Goal: Feedback & Contribution: Leave review/rating

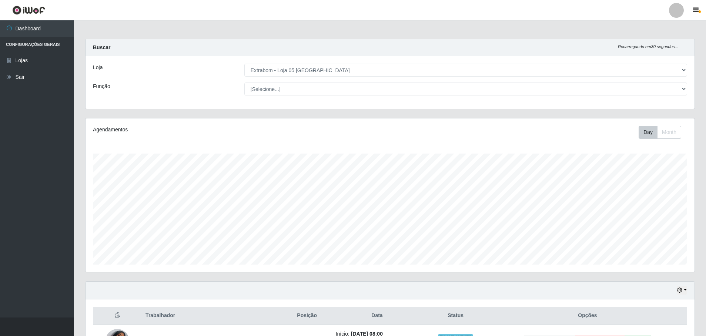
select select "494"
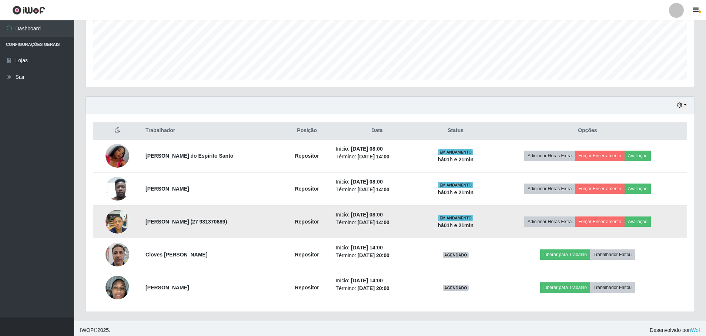
scroll to position [188, 0]
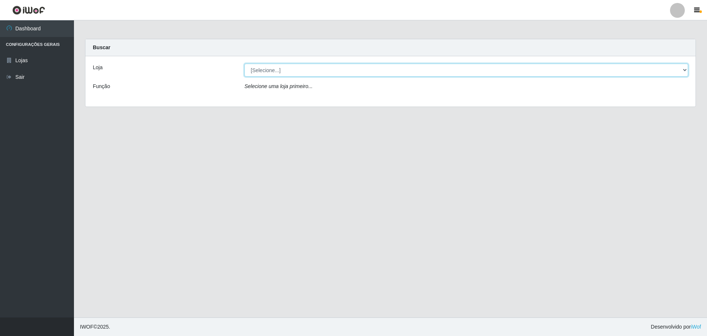
click at [290, 65] on select "[Selecione...] Extrabom - Loja 05 [GEOGRAPHIC_DATA]" at bounding box center [467, 70] width 444 height 13
select select "494"
click at [245, 64] on select "[Selecione...] Extrabom - Loja 05 [GEOGRAPHIC_DATA]" at bounding box center [467, 70] width 444 height 13
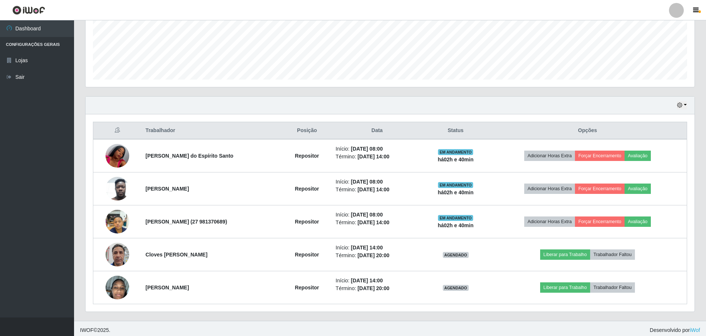
scroll to position [188, 0]
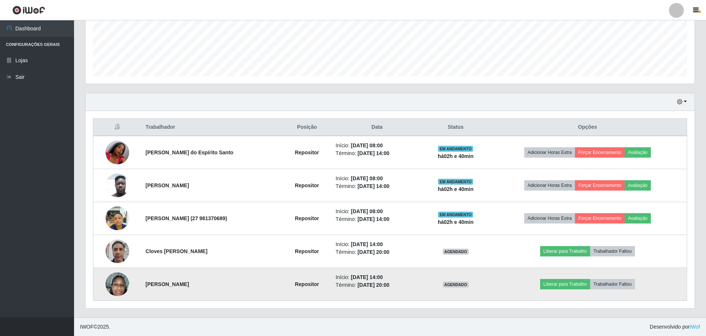
drag, startPoint x: 202, startPoint y: 269, endPoint x: 193, endPoint y: 271, distance: 8.7
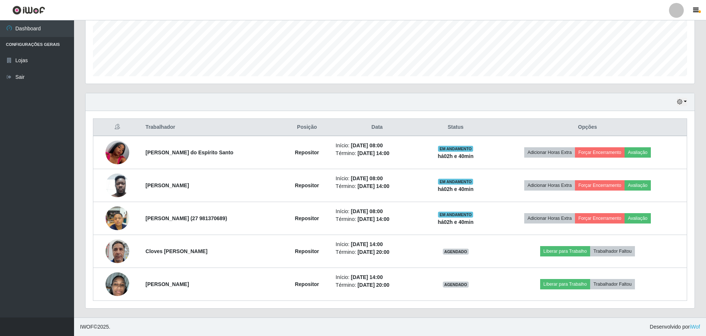
drag, startPoint x: 193, startPoint y: 271, endPoint x: 81, endPoint y: 159, distance: 158.5
click at [82, 157] on div "Hoje 1 dia 3 dias 1 Semana Não encerrados Trabalhador Posição Data Status Opçõe…" at bounding box center [390, 205] width 620 height 225
click at [81, 121] on div "Hoje 1 dia 3 dias 1 Semana Não encerrados Trabalhador Posição Data Status Opçõe…" at bounding box center [390, 205] width 620 height 225
drag, startPoint x: 155, startPoint y: 128, endPoint x: 196, endPoint y: 127, distance: 41.4
click at [196, 127] on th "Trabalhador" at bounding box center [212, 127] width 142 height 17
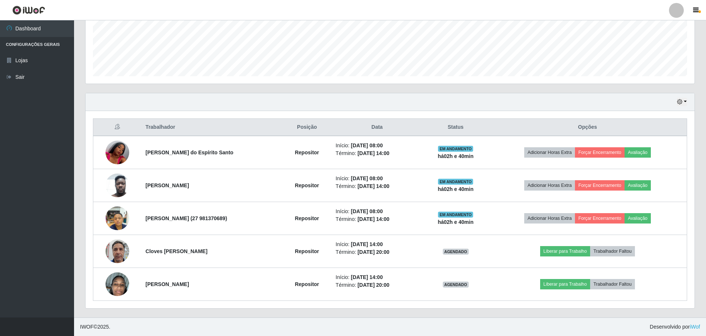
click at [318, 127] on th "Posição" at bounding box center [307, 127] width 48 height 17
click at [396, 129] on th "Data" at bounding box center [377, 127] width 92 height 17
click at [394, 127] on th "Data" at bounding box center [377, 127] width 92 height 17
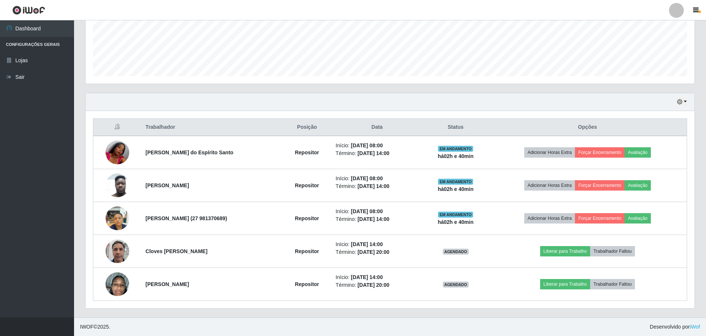
click at [394, 127] on th "Data" at bounding box center [377, 127] width 92 height 17
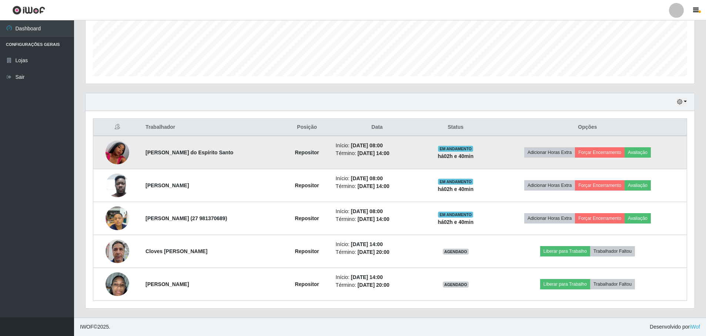
scroll to position [151, 0]
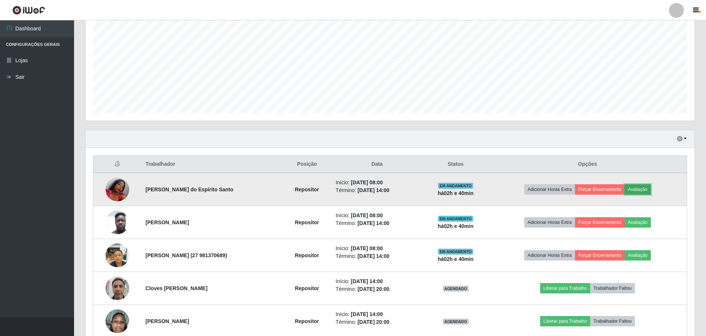
click at [638, 189] on button "Avaliação" at bounding box center [637, 189] width 26 height 10
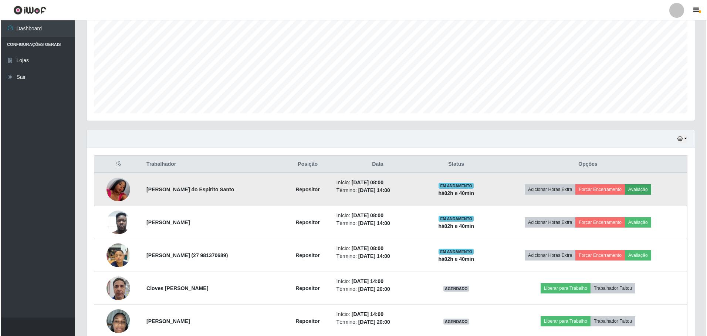
scroll to position [154, 605]
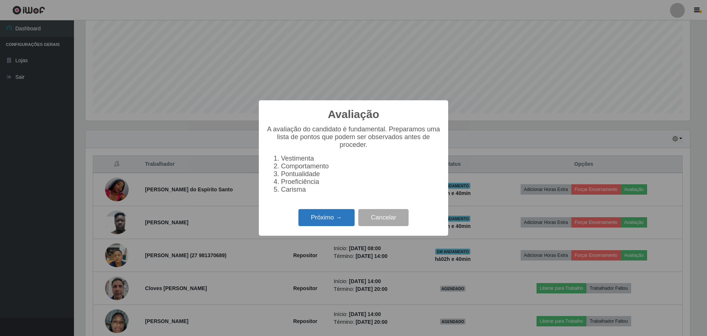
click at [309, 223] on button "Próximo →" at bounding box center [327, 217] width 56 height 17
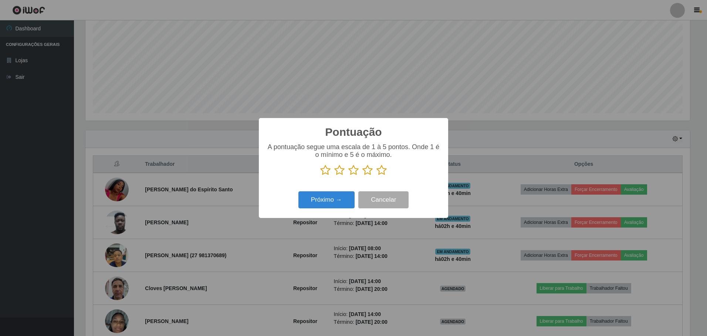
click at [383, 173] on icon at bounding box center [382, 170] width 10 height 11
click at [377, 176] on input "radio" at bounding box center [377, 176] width 0 height 0
click at [339, 206] on button "Próximo →" at bounding box center [327, 199] width 56 height 17
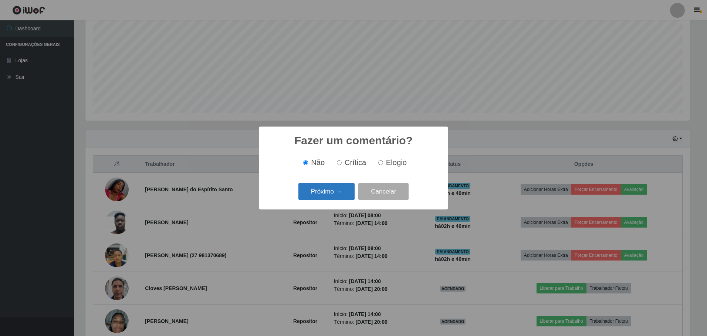
click at [332, 190] on button "Próximo →" at bounding box center [327, 191] width 56 height 17
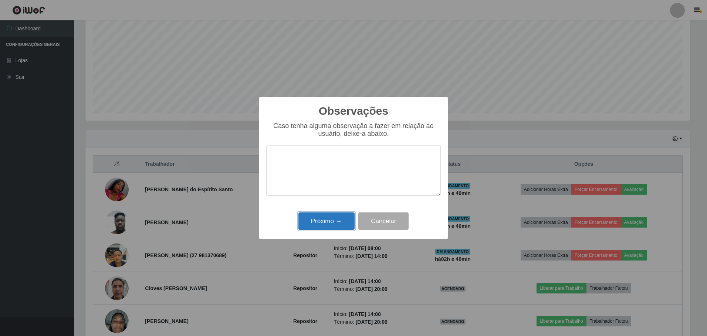
click at [324, 223] on button "Próximo →" at bounding box center [327, 220] width 56 height 17
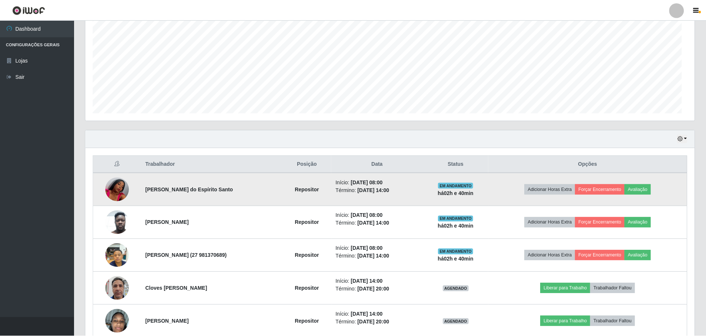
scroll to position [154, 609]
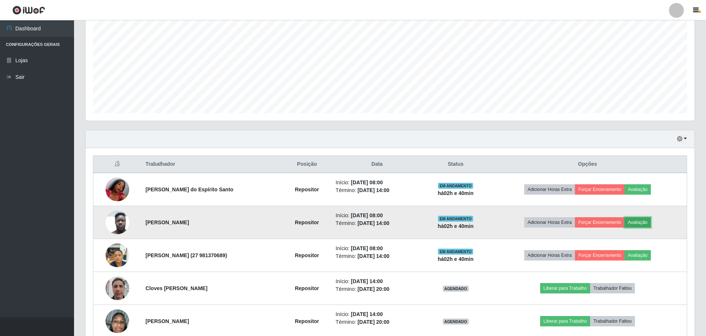
click at [645, 223] on button "Avaliação" at bounding box center [637, 222] width 26 height 10
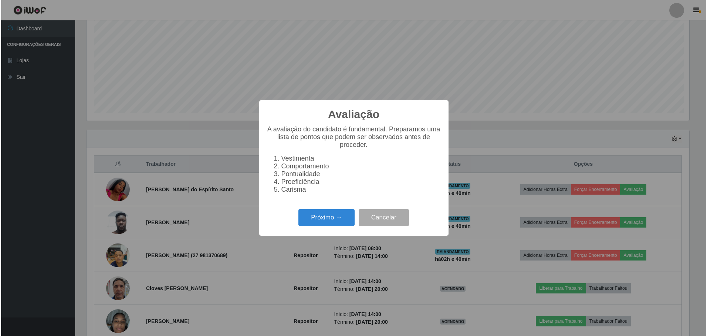
scroll to position [154, 605]
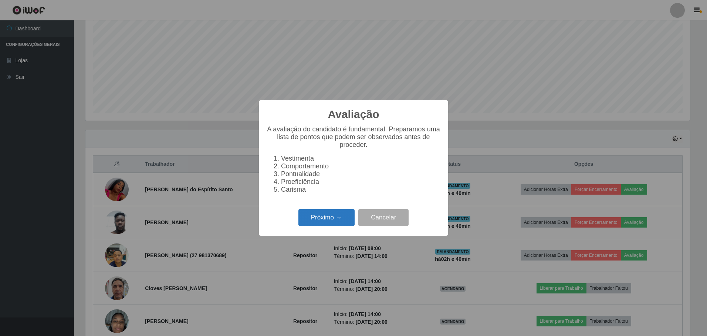
click at [306, 218] on button "Próximo →" at bounding box center [327, 217] width 56 height 17
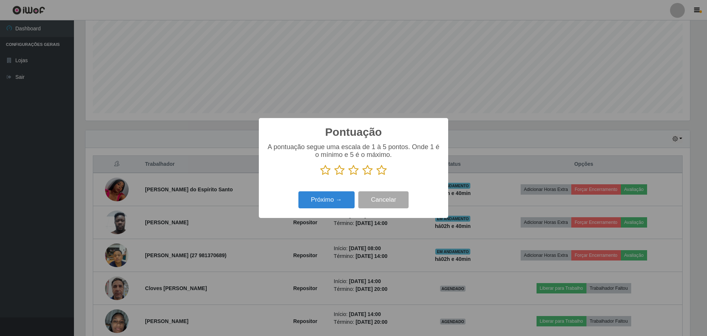
scroll to position [369835, 369384]
click at [382, 173] on icon at bounding box center [382, 170] width 10 height 11
click at [377, 176] on input "radio" at bounding box center [377, 176] width 0 height 0
click at [328, 209] on button "Próximo →" at bounding box center [327, 199] width 56 height 17
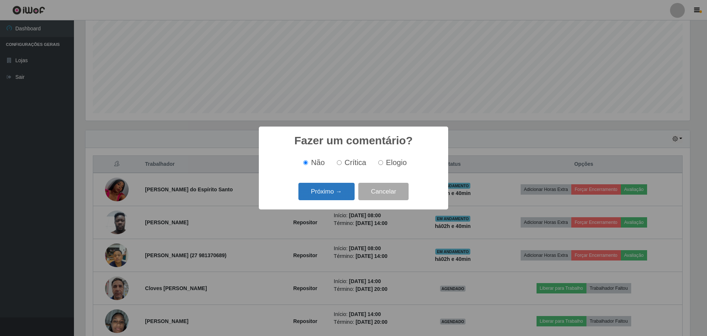
click at [344, 194] on button "Próximo →" at bounding box center [327, 191] width 56 height 17
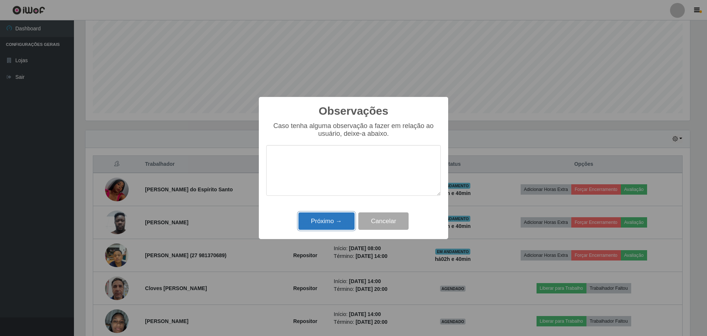
click at [334, 216] on button "Próximo →" at bounding box center [327, 220] width 56 height 17
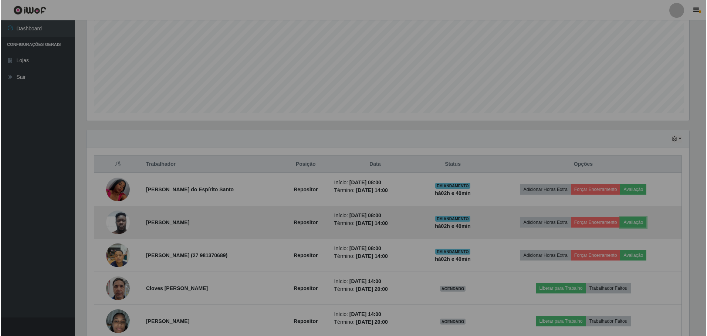
scroll to position [154, 609]
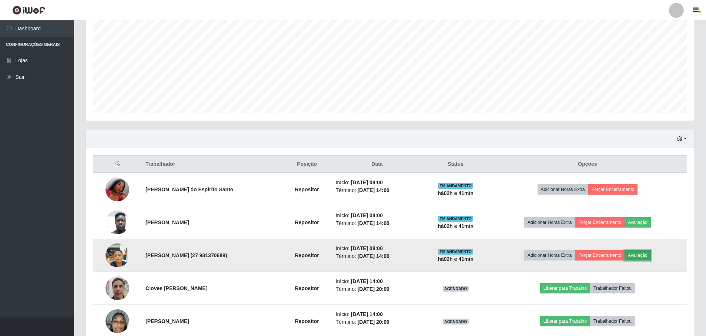
click at [647, 258] on button "Avaliação" at bounding box center [637, 255] width 26 height 10
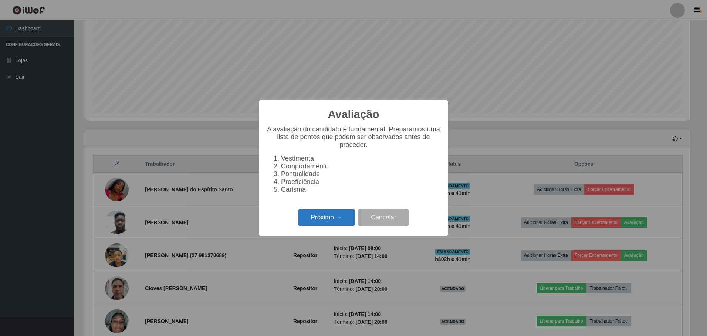
click at [332, 217] on button "Próximo →" at bounding box center [327, 217] width 56 height 17
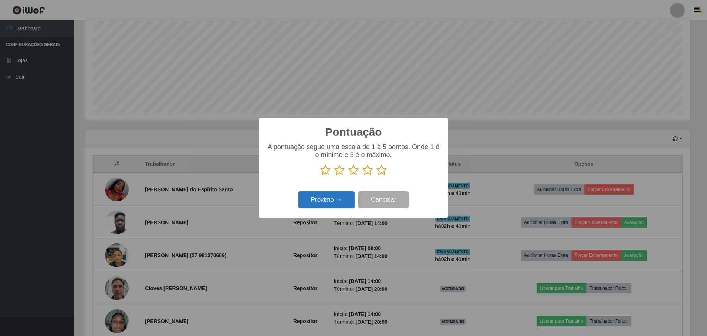
drag, startPoint x: 378, startPoint y: 171, endPoint x: 344, endPoint y: 194, distance: 41.4
click at [378, 172] on icon at bounding box center [382, 170] width 10 height 11
click at [377, 176] on input "radio" at bounding box center [377, 176] width 0 height 0
click at [335, 201] on button "Próximo →" at bounding box center [327, 199] width 56 height 17
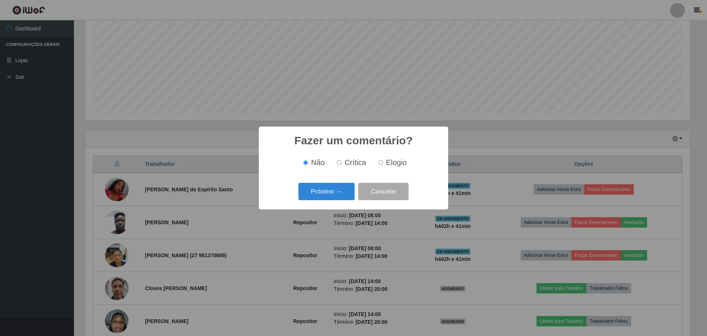
drag, startPoint x: 387, startPoint y: 162, endPoint x: 336, endPoint y: 189, distance: 58.4
click at [387, 162] on span "Elogio" at bounding box center [396, 162] width 21 height 8
click at [383, 162] on input "Elogio" at bounding box center [380, 162] width 5 height 5
radio input "true"
click at [329, 199] on button "Próximo →" at bounding box center [327, 191] width 56 height 17
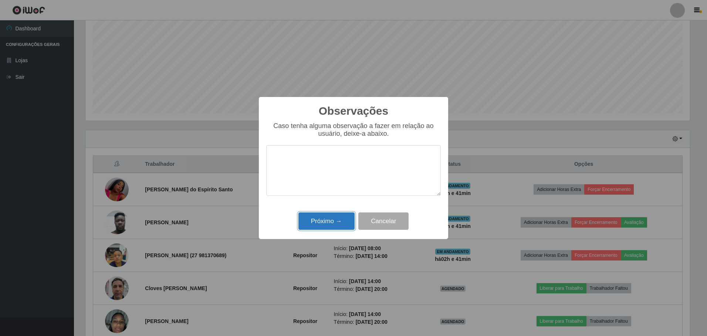
click at [327, 218] on button "Próximo →" at bounding box center [327, 220] width 56 height 17
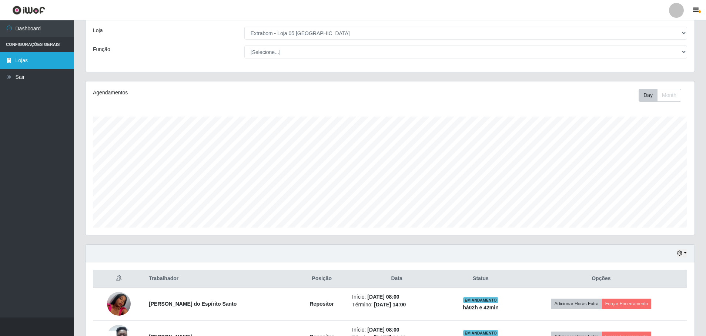
scroll to position [74, 0]
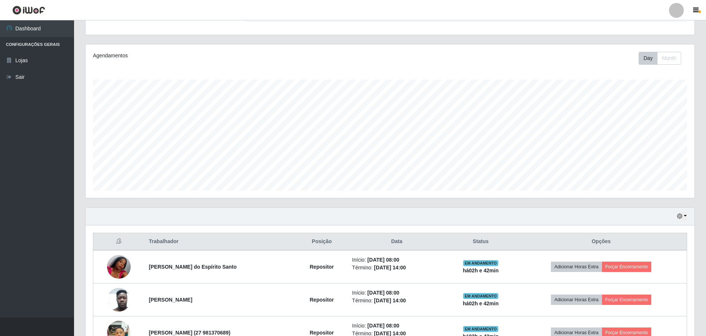
click at [27, 7] on img at bounding box center [28, 10] width 33 height 9
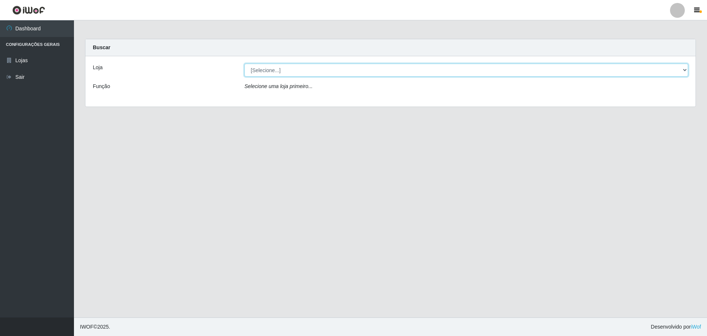
click at [359, 69] on select "[Selecione...] Extrabom - Loja 05 [GEOGRAPHIC_DATA]" at bounding box center [467, 70] width 444 height 13
select select "494"
click at [245, 64] on select "[Selecione...] Extrabom - Loja 05 [GEOGRAPHIC_DATA]" at bounding box center [467, 70] width 444 height 13
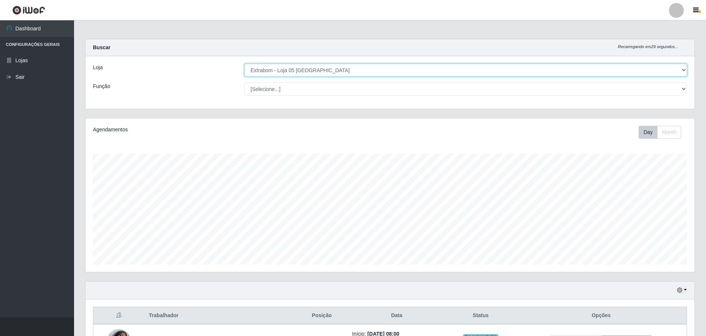
scroll to position [188, 0]
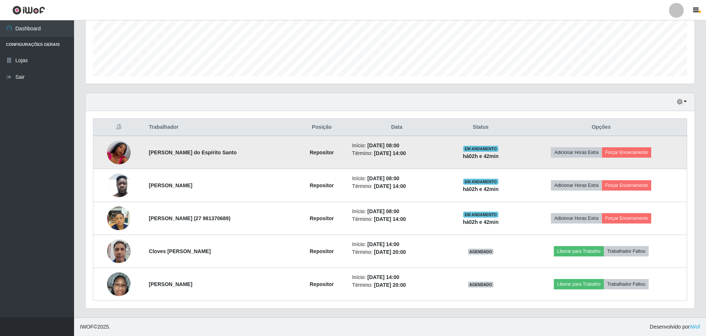
click at [115, 148] on img at bounding box center [119, 152] width 24 height 42
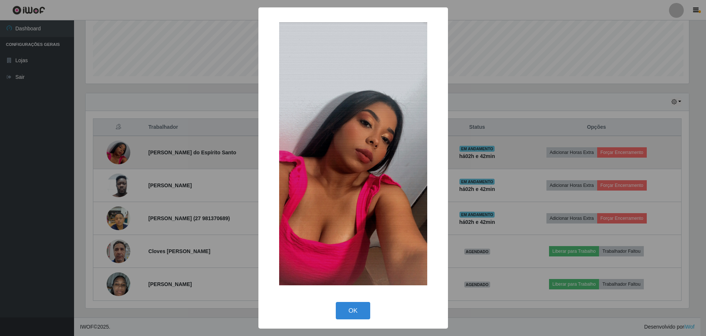
scroll to position [154, 605]
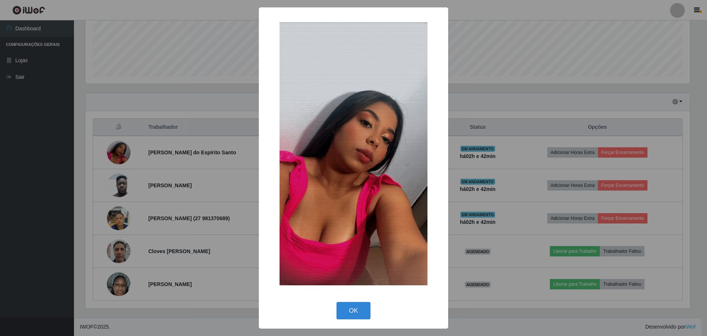
click at [120, 180] on div "× OK Cancel" at bounding box center [353, 168] width 707 height 336
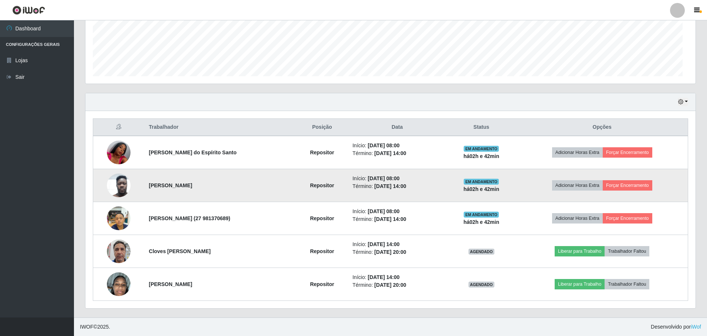
scroll to position [154, 609]
click at [115, 184] on img at bounding box center [119, 184] width 24 height 31
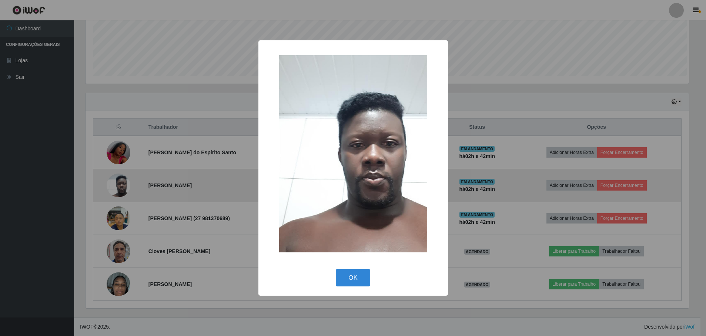
scroll to position [154, 605]
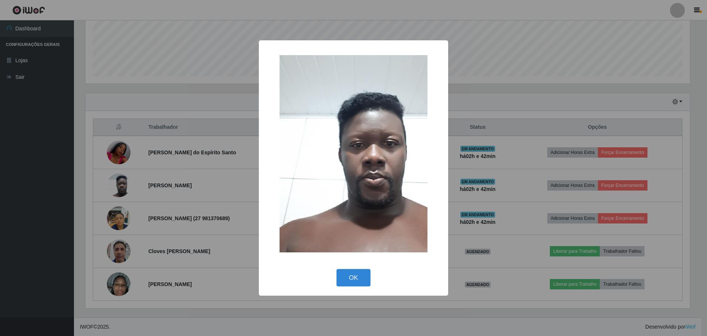
click at [119, 200] on div "× OK Cancel" at bounding box center [353, 168] width 707 height 336
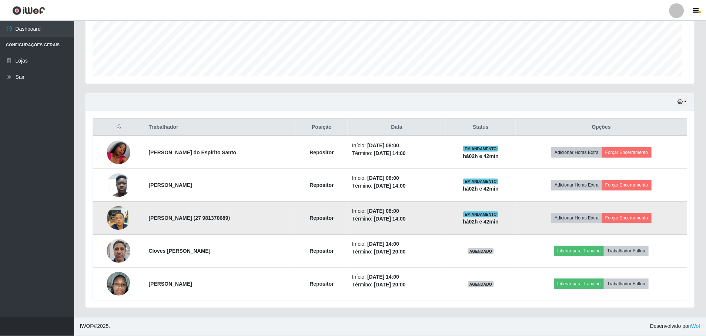
scroll to position [154, 609]
click at [122, 218] on img at bounding box center [119, 217] width 24 height 31
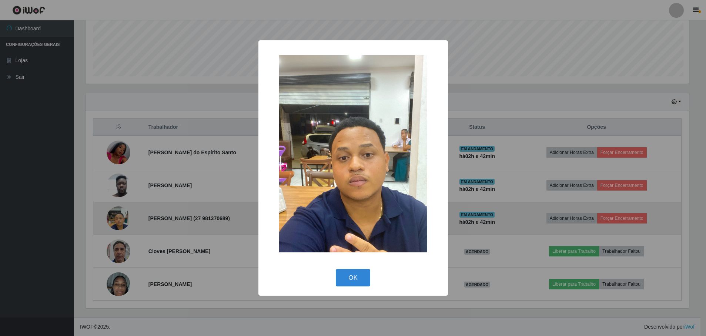
scroll to position [154, 605]
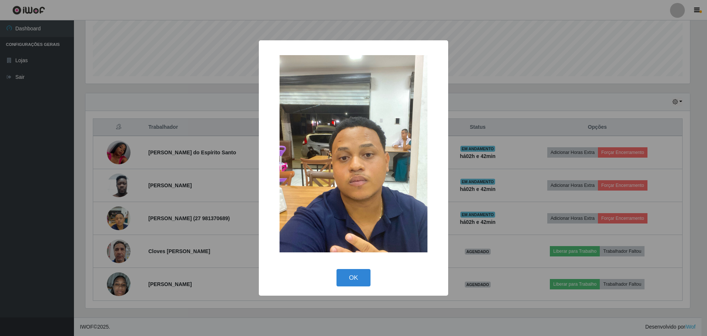
click at [129, 249] on div "× OK Cancel" at bounding box center [353, 168] width 707 height 336
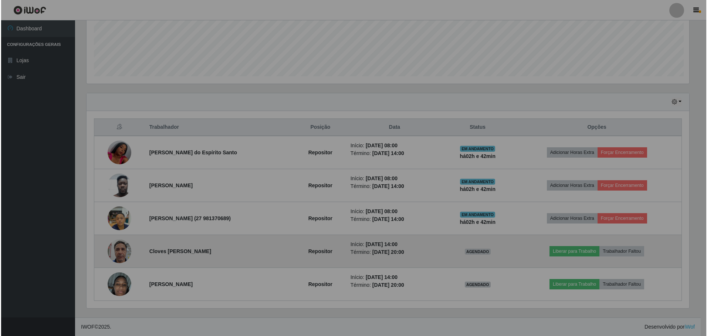
scroll to position [154, 609]
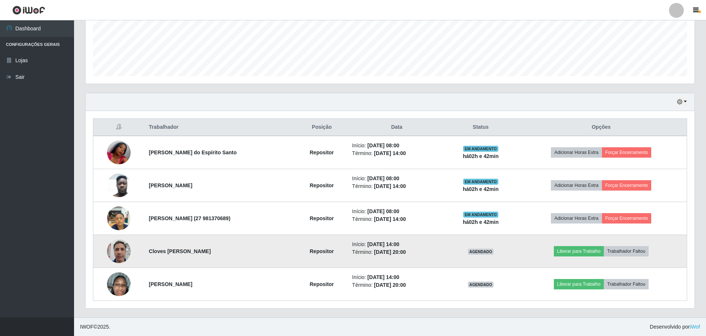
click at [122, 248] on img at bounding box center [119, 250] width 24 height 31
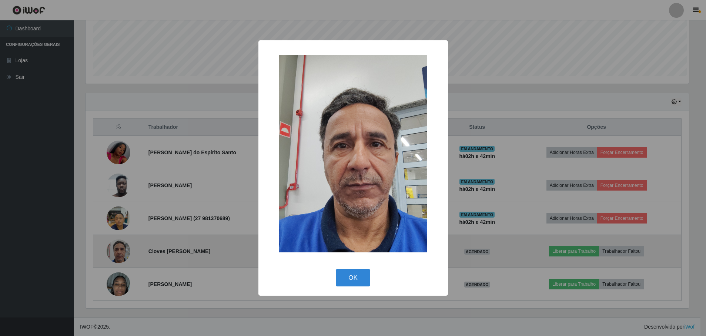
scroll to position [154, 605]
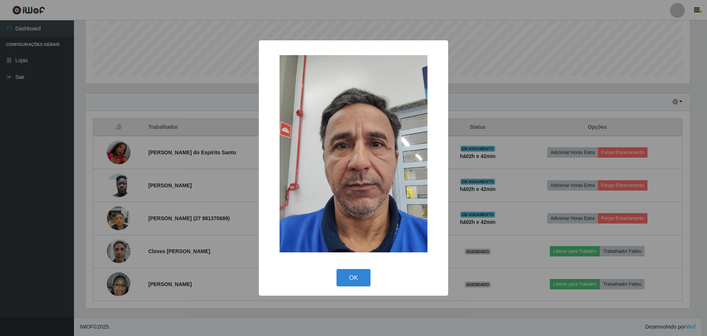
click at [118, 266] on div "× OK Cancel" at bounding box center [353, 168] width 707 height 336
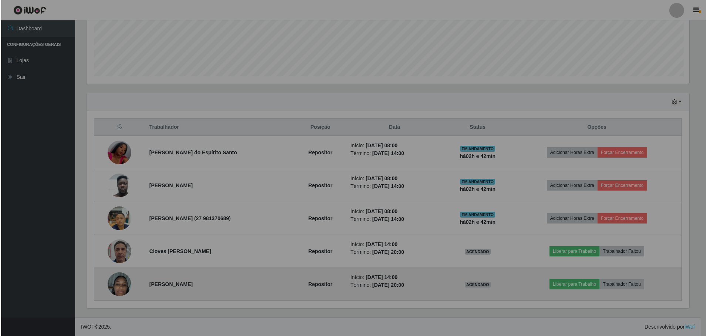
scroll to position [154, 609]
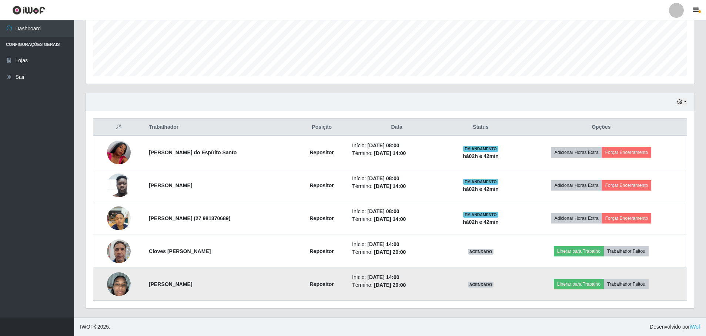
click at [119, 276] on img at bounding box center [119, 284] width 24 height 42
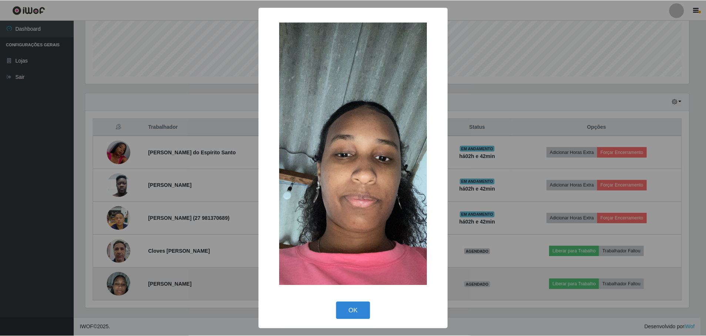
scroll to position [154, 605]
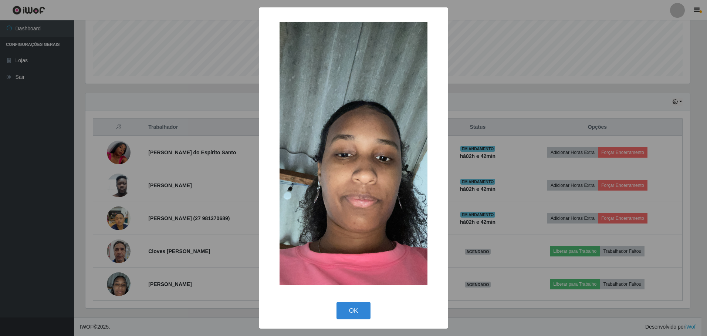
click at [124, 256] on div "× OK Cancel" at bounding box center [353, 168] width 707 height 336
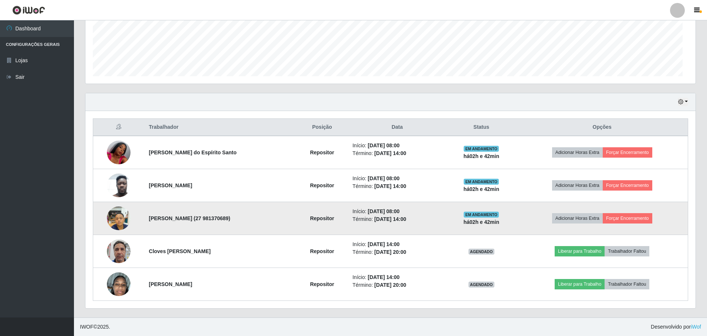
scroll to position [154, 609]
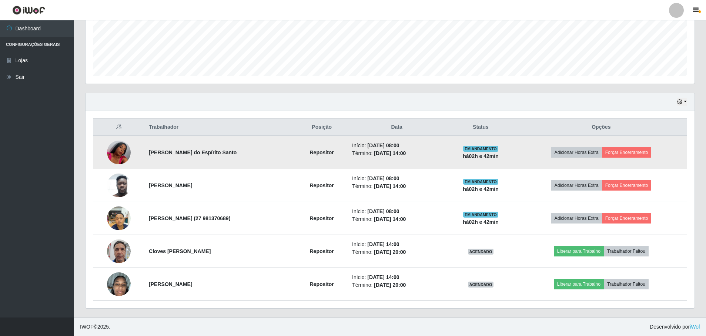
drag, startPoint x: 144, startPoint y: 154, endPoint x: 268, endPoint y: 144, distance: 124.3
click at [268, 144] on td "[PERSON_NAME] do Espírito Santo" at bounding box center [219, 152] width 151 height 33
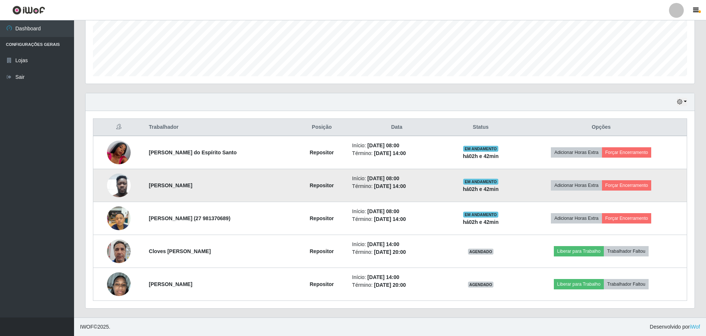
drag, startPoint x: 142, startPoint y: 187, endPoint x: 222, endPoint y: 180, distance: 80.6
click at [222, 180] on td "[PERSON_NAME]" at bounding box center [219, 185] width 151 height 33
click at [166, 195] on td "[PERSON_NAME]" at bounding box center [219, 185] width 151 height 33
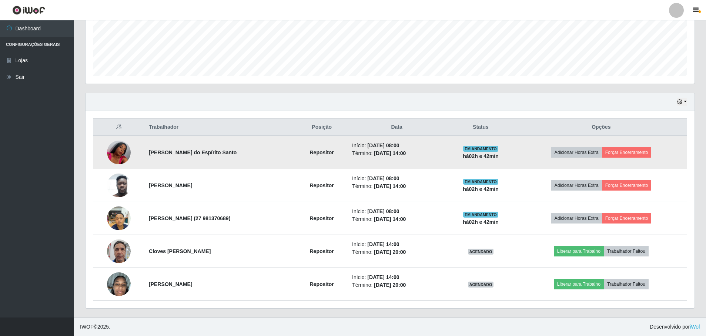
click at [149, 154] on strong "[PERSON_NAME] do Espírito Santo" at bounding box center [193, 152] width 88 height 6
click at [232, 152] on strong "[PERSON_NAME] do Espírito Santo" at bounding box center [193, 152] width 88 height 6
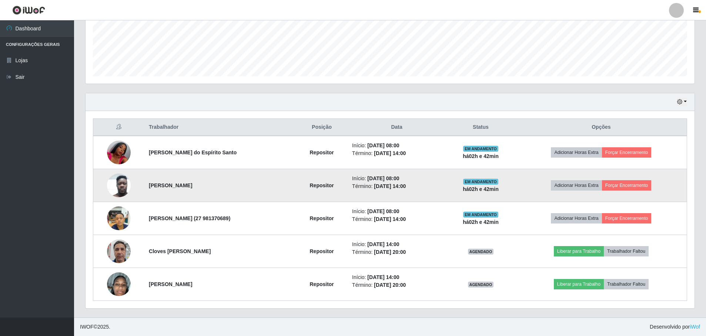
click at [149, 186] on strong "[PERSON_NAME]" at bounding box center [170, 185] width 43 height 6
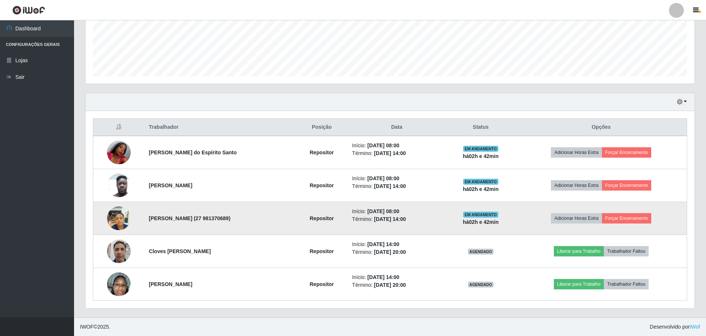
drag, startPoint x: 149, startPoint y: 186, endPoint x: 154, endPoint y: 222, distance: 35.8
click at [154, 221] on strong "[PERSON_NAME] (27 981370689)" at bounding box center [189, 218] width 81 height 6
click at [153, 222] on td "[PERSON_NAME] (27 981370689)" at bounding box center [219, 218] width 151 height 33
drag, startPoint x: 153, startPoint y: 222, endPoint x: 121, endPoint y: 220, distance: 32.3
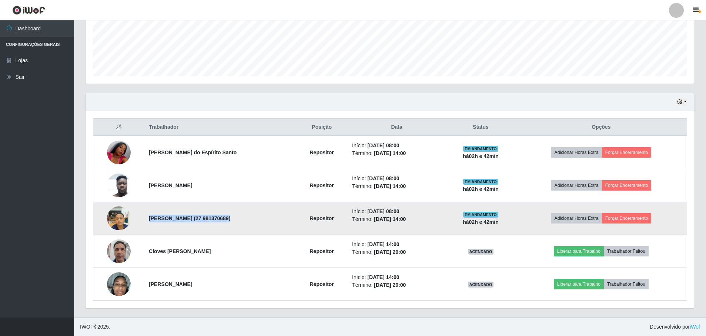
click at [121, 220] on img at bounding box center [119, 217] width 24 height 31
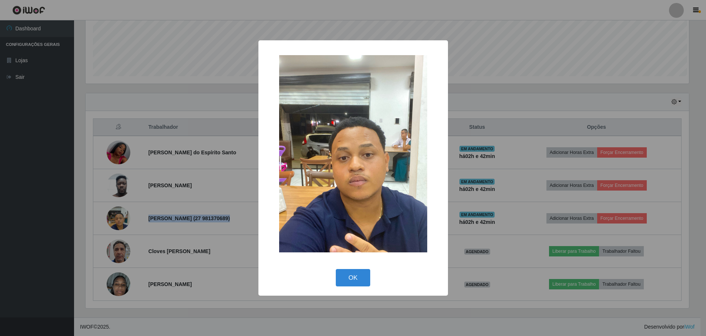
scroll to position [154, 605]
click at [349, 275] on button "OK" at bounding box center [354, 277] width 34 height 17
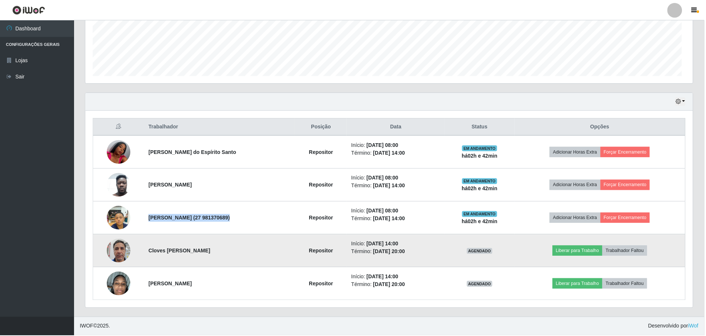
scroll to position [154, 609]
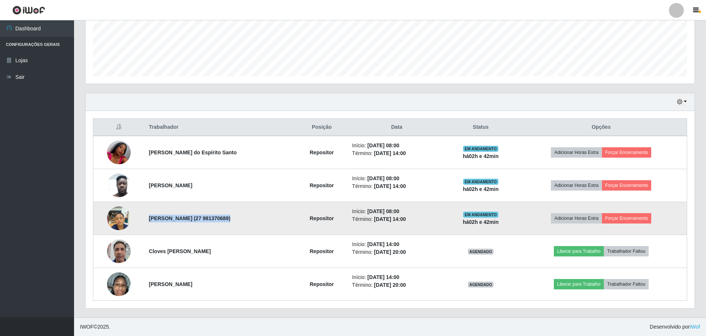
click at [161, 218] on strong "[PERSON_NAME] (27 981370689)" at bounding box center [189, 218] width 81 height 6
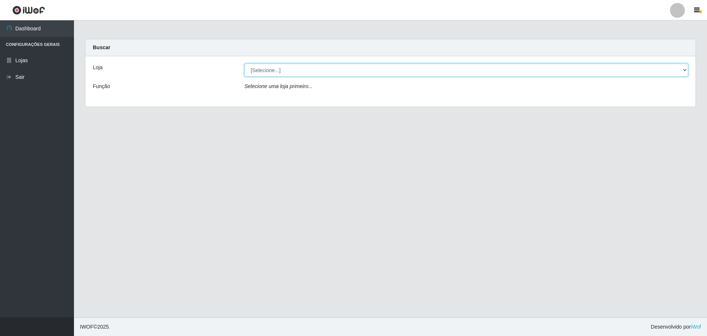
click at [296, 68] on select "[Selecione...] Extrabom - Loja 05 [GEOGRAPHIC_DATA]" at bounding box center [467, 70] width 444 height 13
select select "494"
click at [245, 64] on select "[Selecione...] Extrabom - Loja 05 [GEOGRAPHIC_DATA]" at bounding box center [467, 70] width 444 height 13
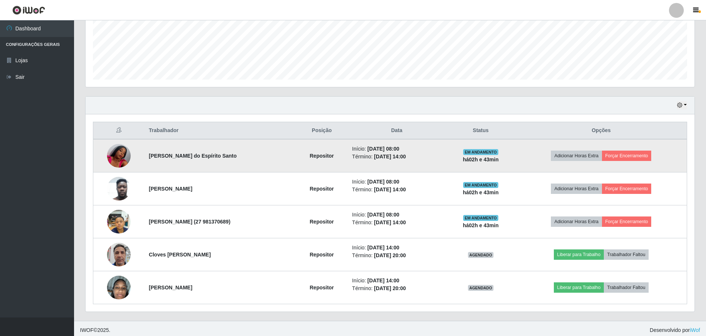
scroll to position [188, 0]
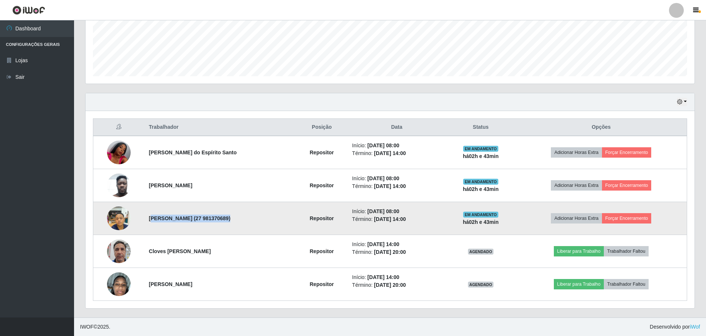
drag, startPoint x: 147, startPoint y: 218, endPoint x: 308, endPoint y: 223, distance: 161.4
click at [308, 223] on tr "[PERSON_NAME] (27 981370689) Repositor Início: [DATE] 08:00 Término: [DATE] 14:…" at bounding box center [389, 218] width 593 height 33
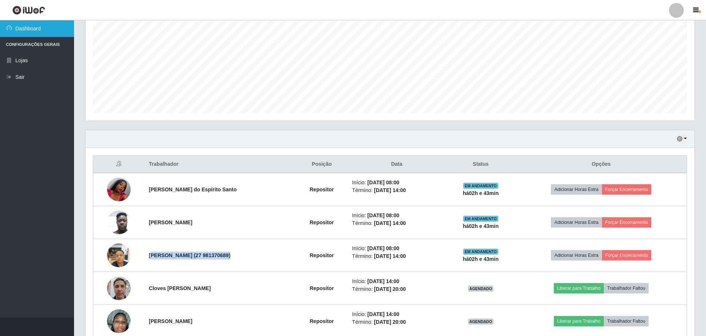
scroll to position [0, 0]
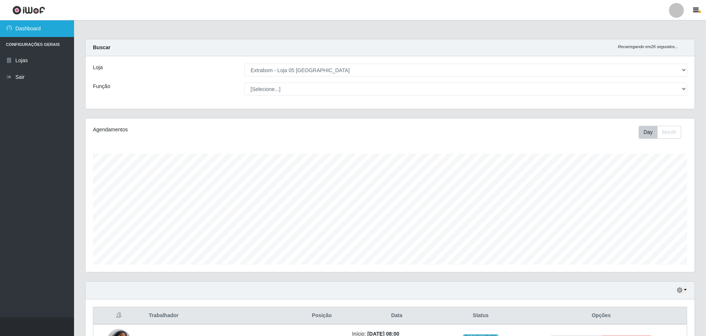
drag, startPoint x: 40, startPoint y: 26, endPoint x: 42, endPoint y: 22, distance: 4.1
click at [40, 26] on link "Dashboard" at bounding box center [37, 28] width 74 height 17
click at [24, 44] on li "Configurações Gerais" at bounding box center [37, 44] width 74 height 15
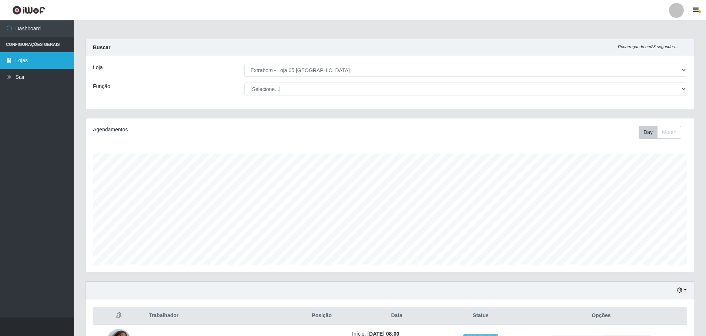
click at [7, 54] on link "Lojas" at bounding box center [37, 60] width 74 height 17
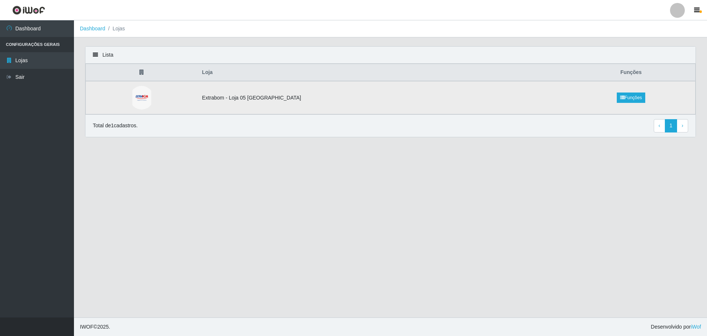
click at [249, 99] on td "Extrabom - Loja 05 [GEOGRAPHIC_DATA]" at bounding box center [383, 97] width 370 height 33
click at [633, 98] on link "Funções" at bounding box center [631, 97] width 28 height 10
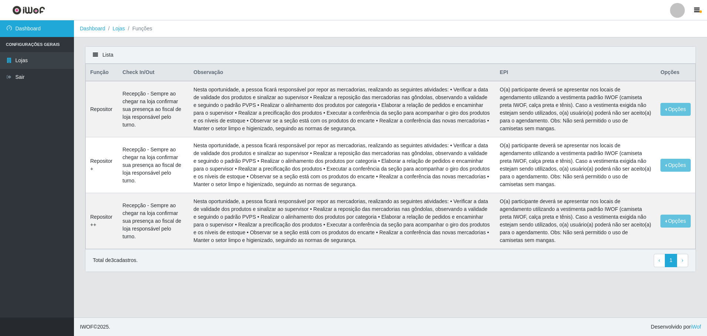
click at [41, 28] on link "Dashboard" at bounding box center [37, 28] width 74 height 17
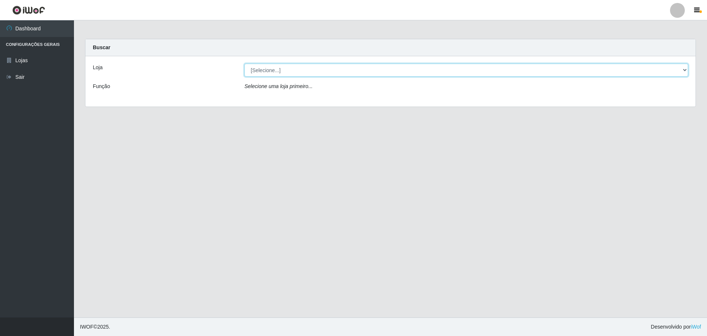
click at [259, 68] on select "[Selecione...] Extrabom - Loja 05 [GEOGRAPHIC_DATA]" at bounding box center [467, 70] width 444 height 13
select select "494"
click at [245, 64] on select "[Selecione...] Extrabom - Loja 05 [GEOGRAPHIC_DATA]" at bounding box center [467, 70] width 444 height 13
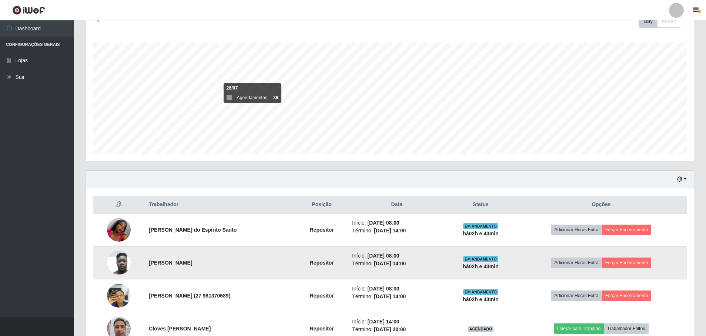
scroll to position [154, 609]
